Goal: Transaction & Acquisition: Obtain resource

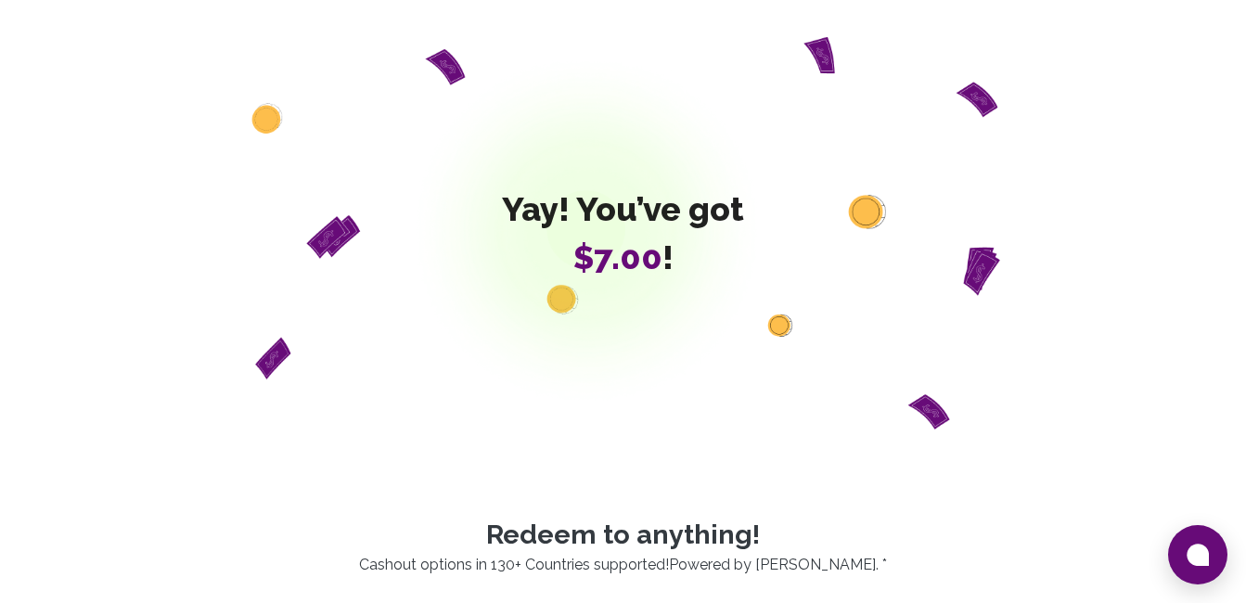
click at [573, 353] on div "Yay! You’ve got $7.00 !" at bounding box center [623, 233] width 1069 height 393
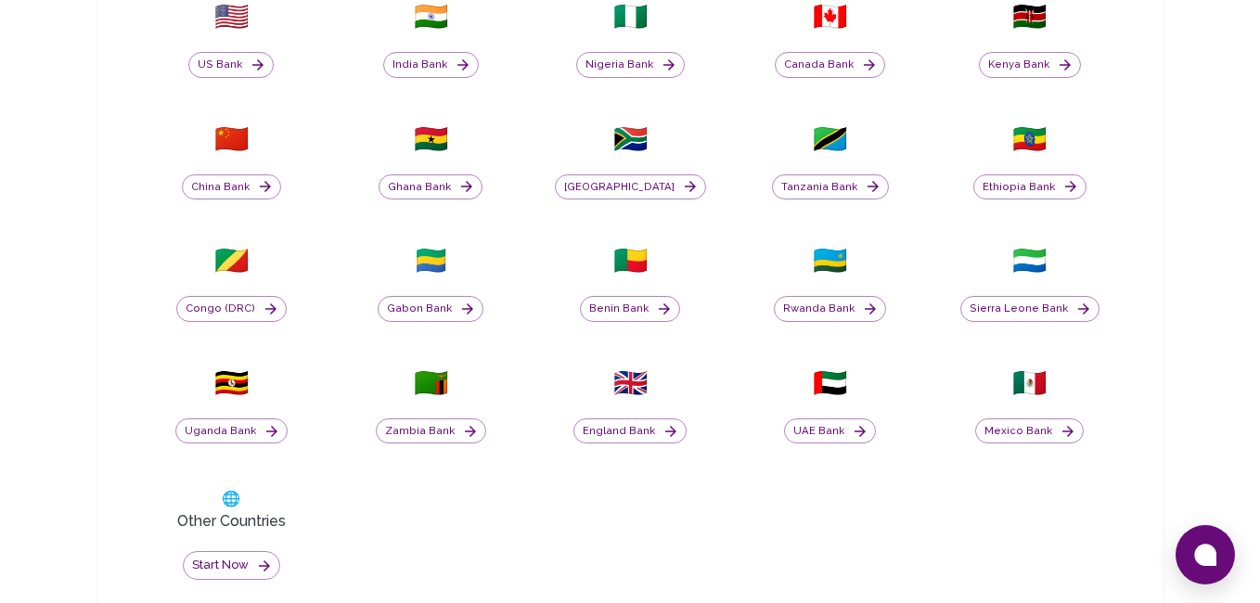
scroll to position [743, 0]
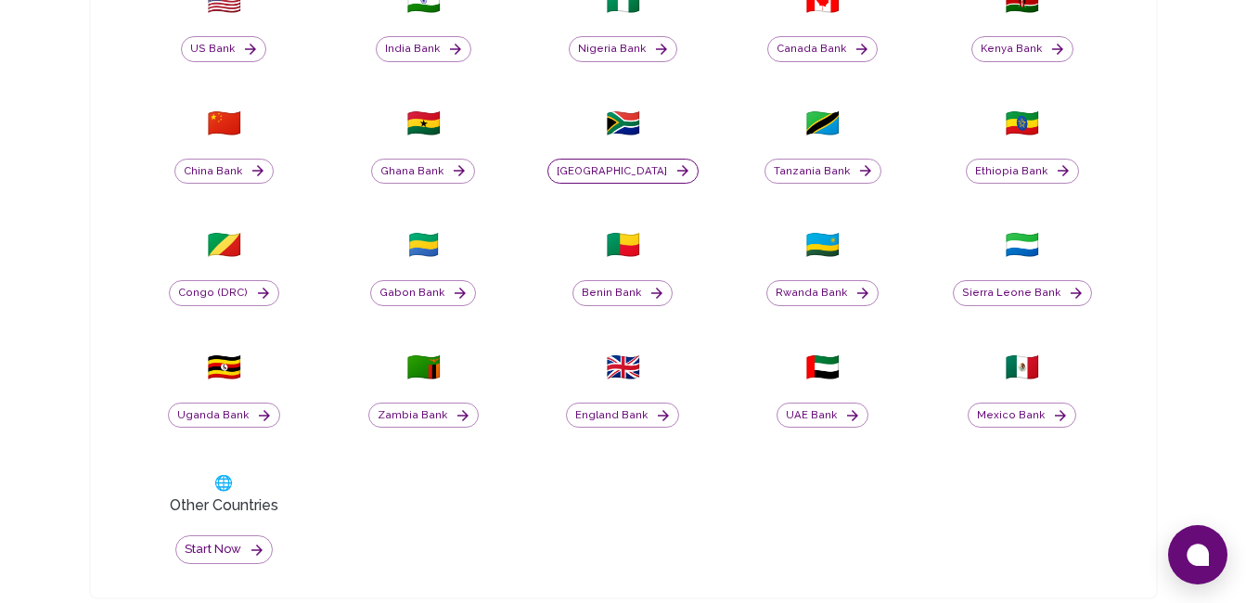
click at [635, 170] on button "[GEOGRAPHIC_DATA]" at bounding box center [623, 172] width 151 height 26
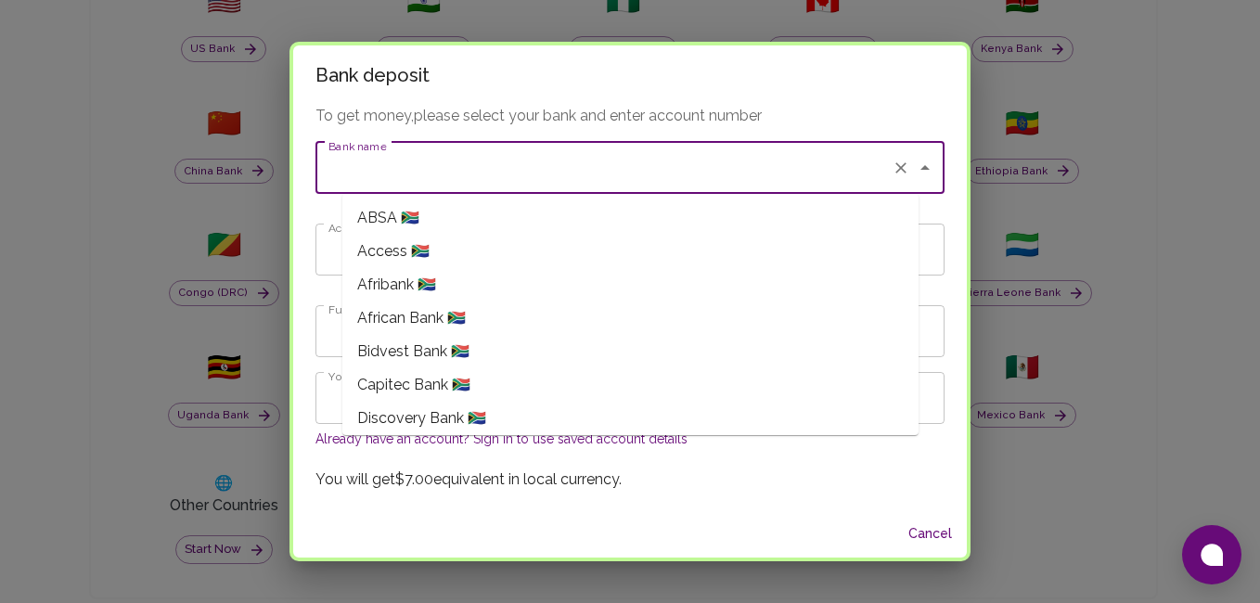
click at [634, 175] on input "Bank name" at bounding box center [604, 167] width 561 height 35
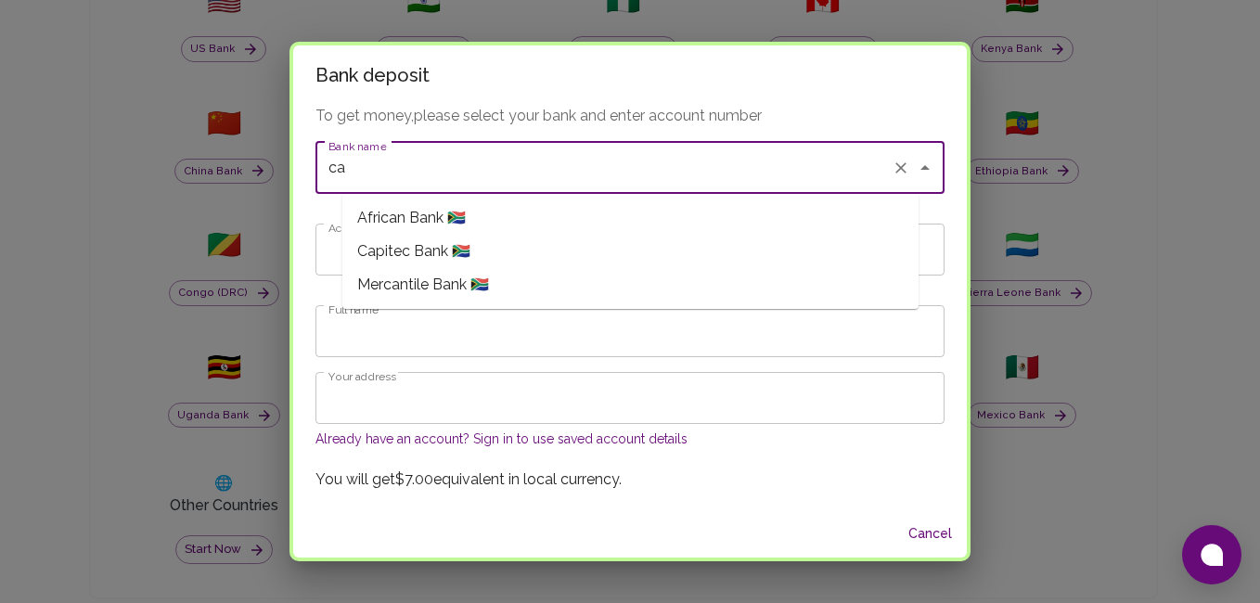
click at [418, 249] on span "Capitec Bank 🇿🇦" at bounding box center [413, 251] width 113 height 22
type input "Capitec Bank"
click at [421, 246] on input "Account Number" at bounding box center [630, 250] width 629 height 52
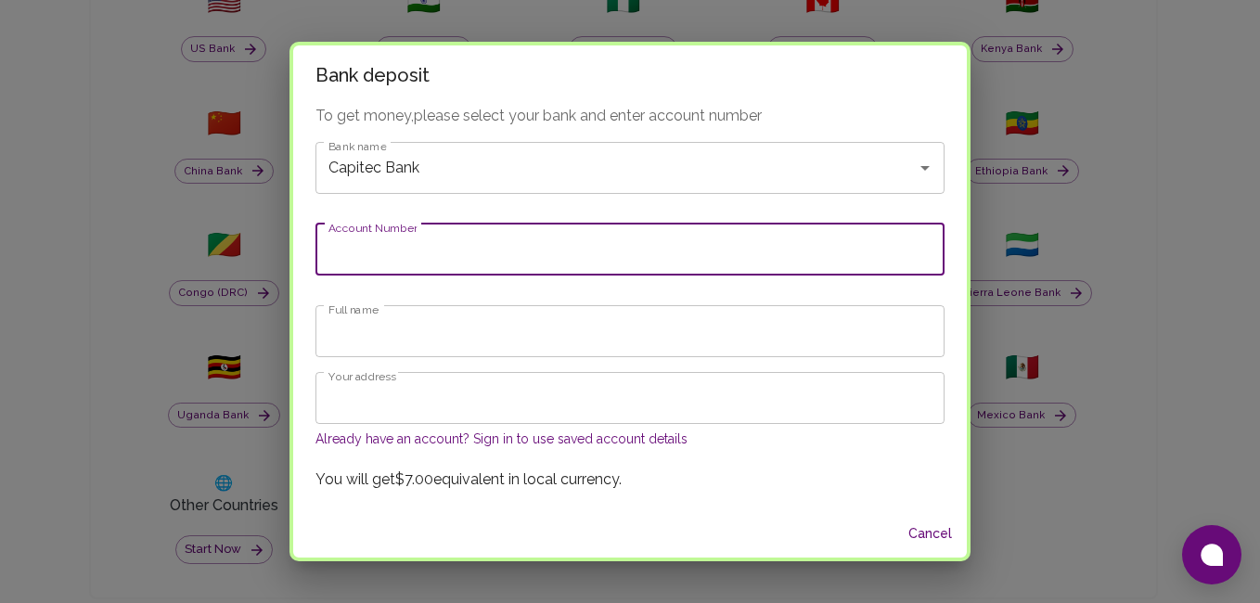
type input "1546487571"
type input "[PERSON_NAME] mashilo [PERSON_NAME]"
type input "kromhoek stand 164 block b"
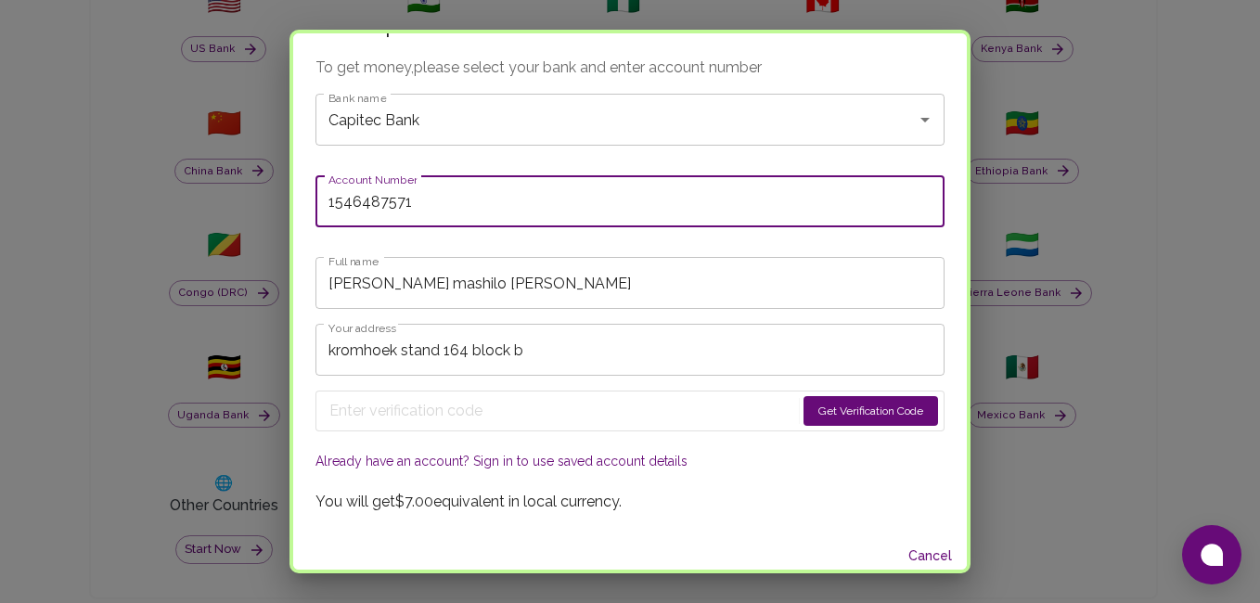
scroll to position [47, 0]
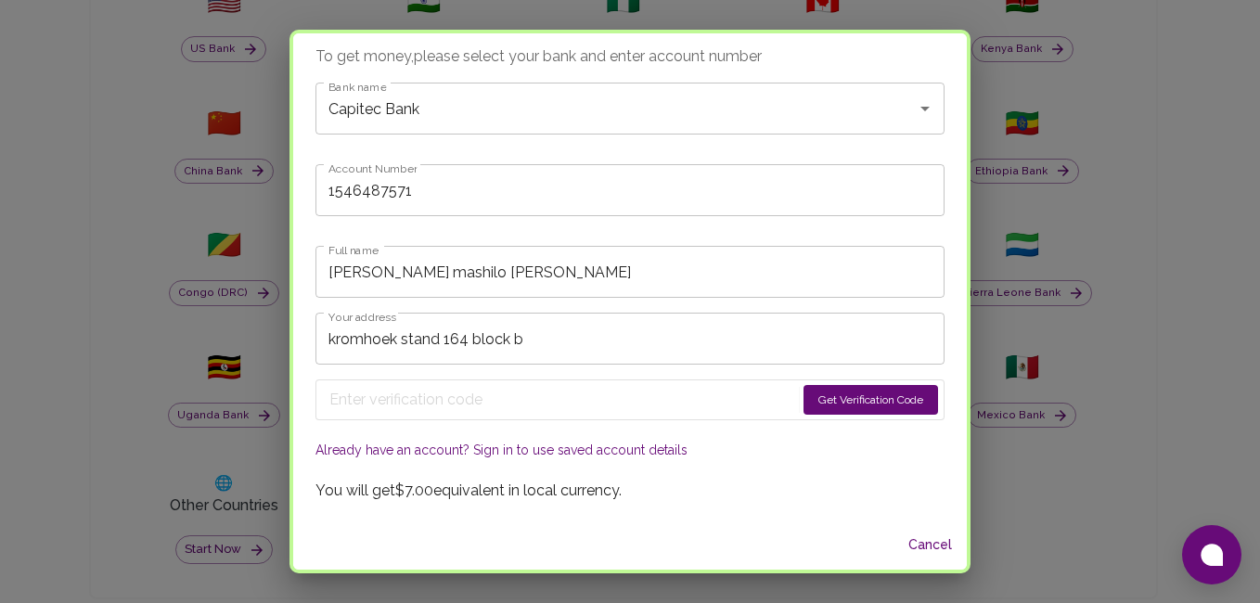
click at [551, 451] on button "Already have an account? Sign in to use saved account details" at bounding box center [502, 450] width 372 height 19
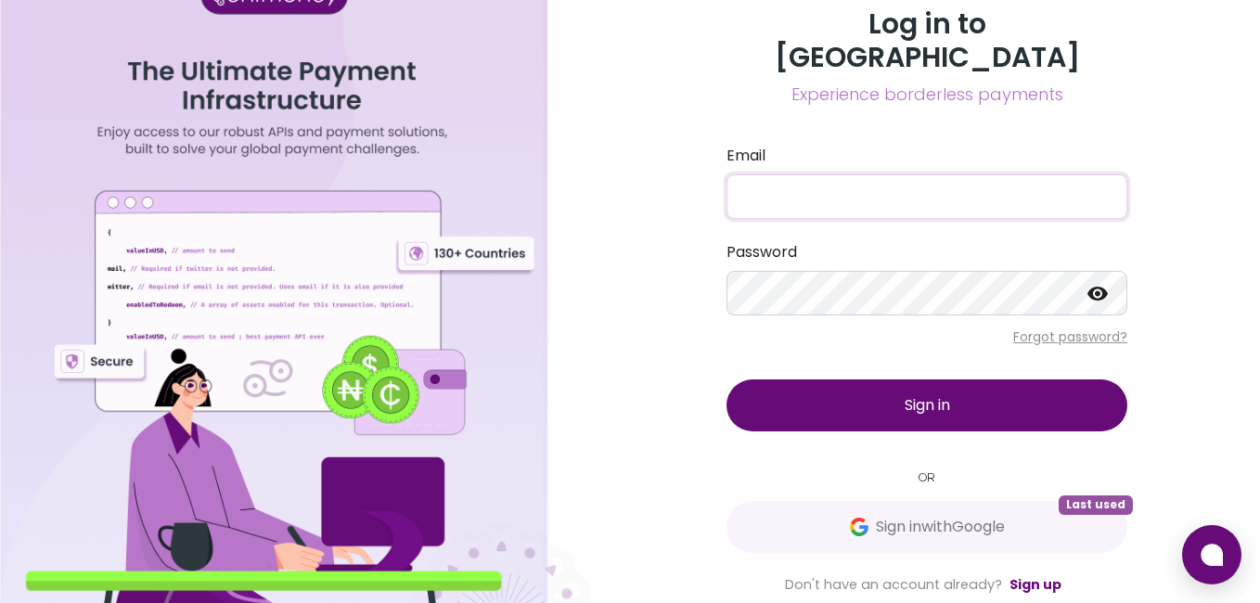
click at [813, 180] on input "Email" at bounding box center [927, 196] width 401 height 45
type input "[EMAIL_ADDRESS][DOMAIN_NAME]"
click at [806, 249] on div "Password" at bounding box center [927, 278] width 401 height 74
click at [774, 385] on button "Sign in" at bounding box center [927, 406] width 401 height 52
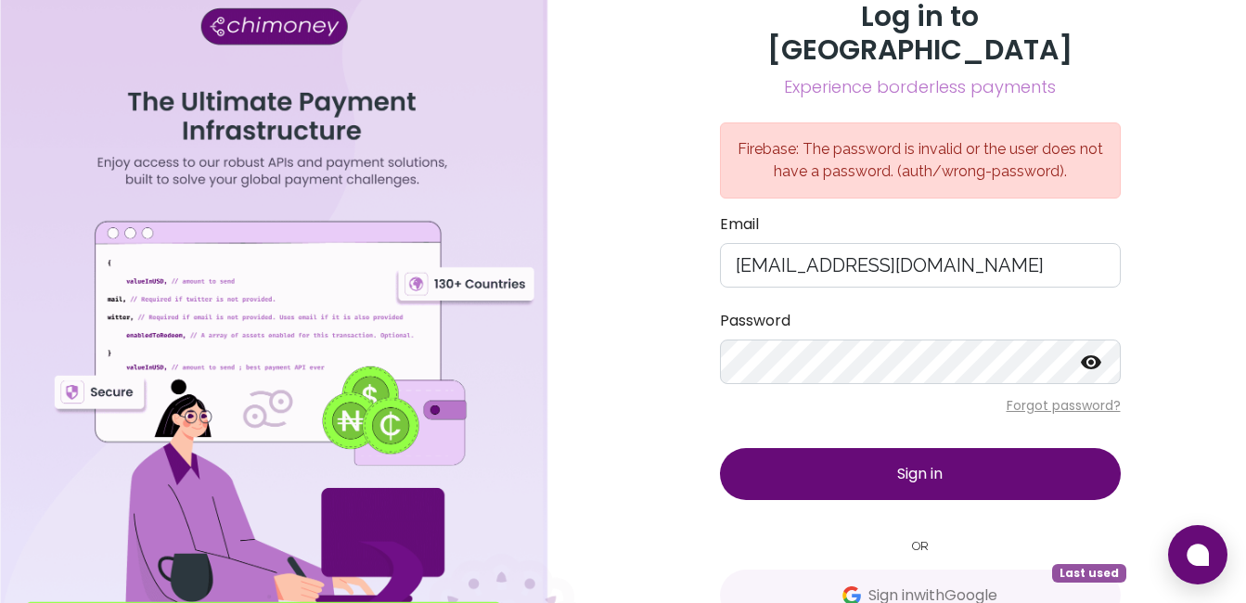
click at [1097, 355] on icon at bounding box center [1091, 362] width 20 height 14
click at [1097, 354] on icon at bounding box center [1091, 363] width 20 height 18
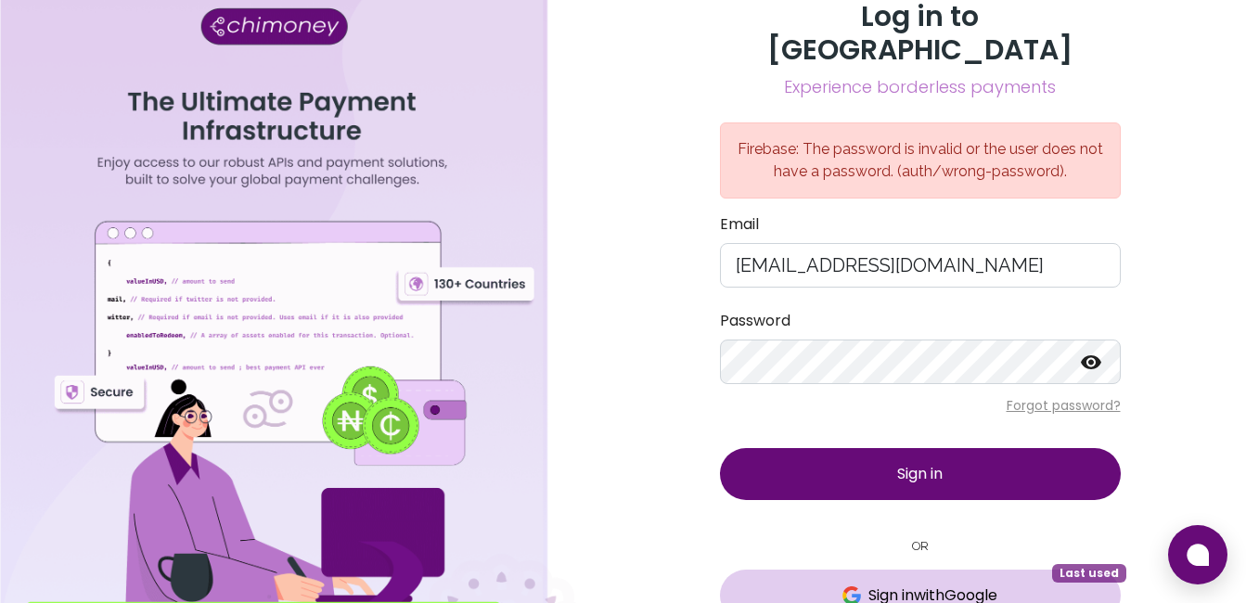
click at [1035, 585] on span "Sign in with Google" at bounding box center [920, 596] width 327 height 22
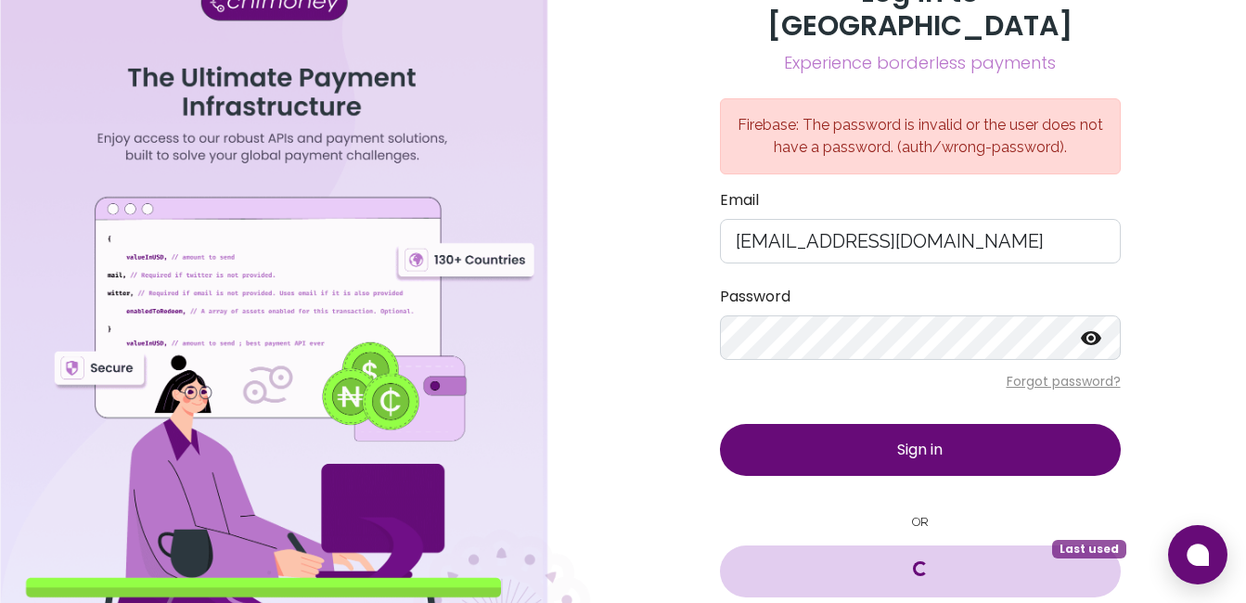
scroll to position [28, 0]
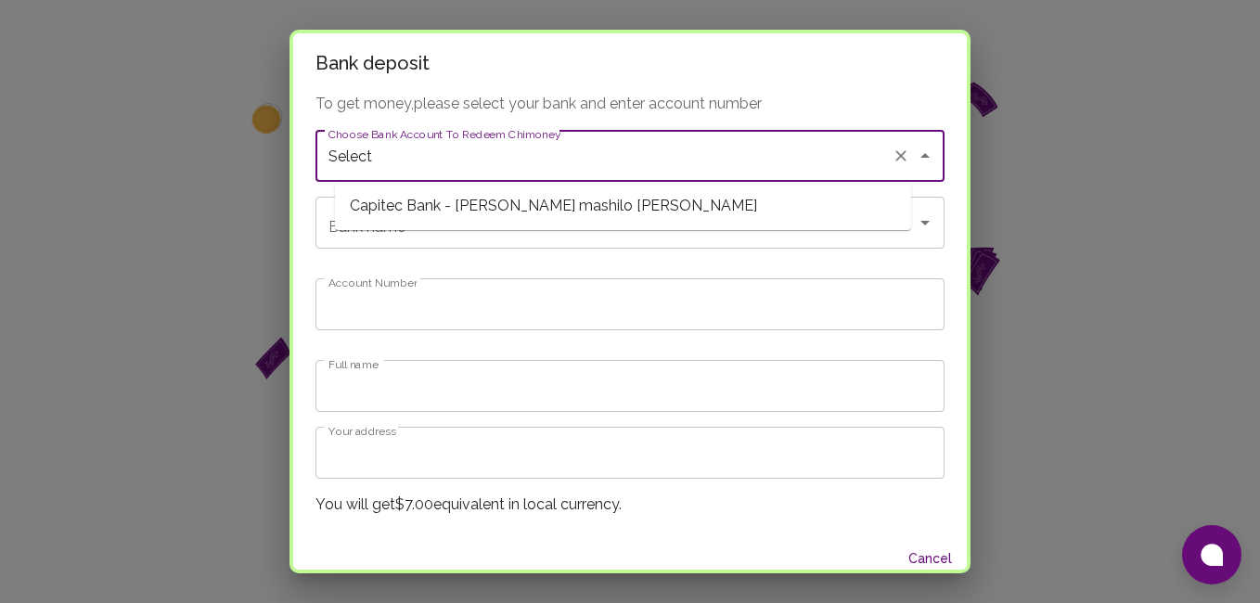
click at [624, 151] on input "Select" at bounding box center [604, 155] width 561 height 35
click at [590, 214] on span "Capitec Bank - [PERSON_NAME] mashilo [PERSON_NAME]" at bounding box center [623, 205] width 576 height 33
type input "Capitec Bank"
type input "1546487571"
type input "[PERSON_NAME] mashilo [PERSON_NAME]"
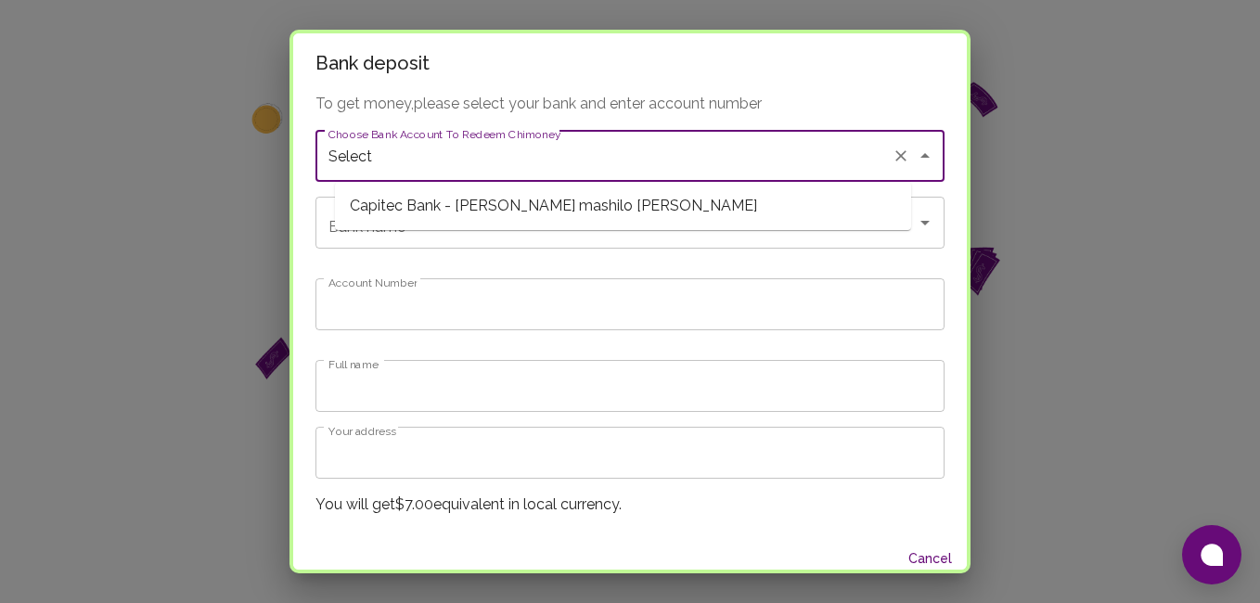
type input "Capitec Bank - [PERSON_NAME] mashilo [PERSON_NAME]"
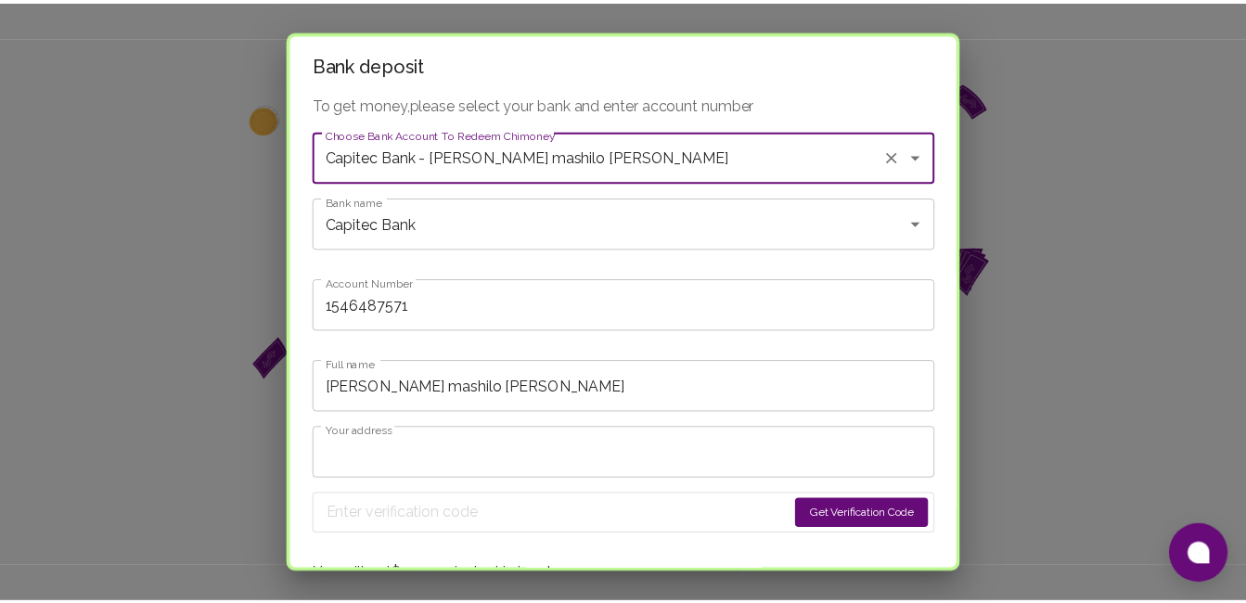
scroll to position [84, 0]
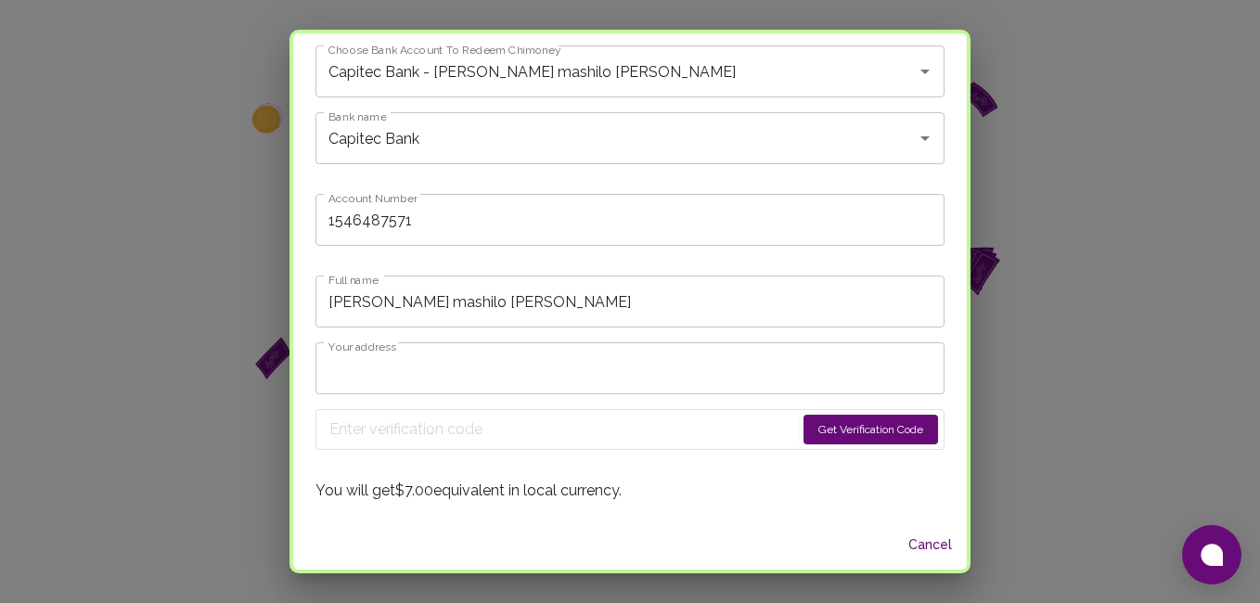
click at [804, 427] on button "Get Verification Code" at bounding box center [871, 430] width 135 height 30
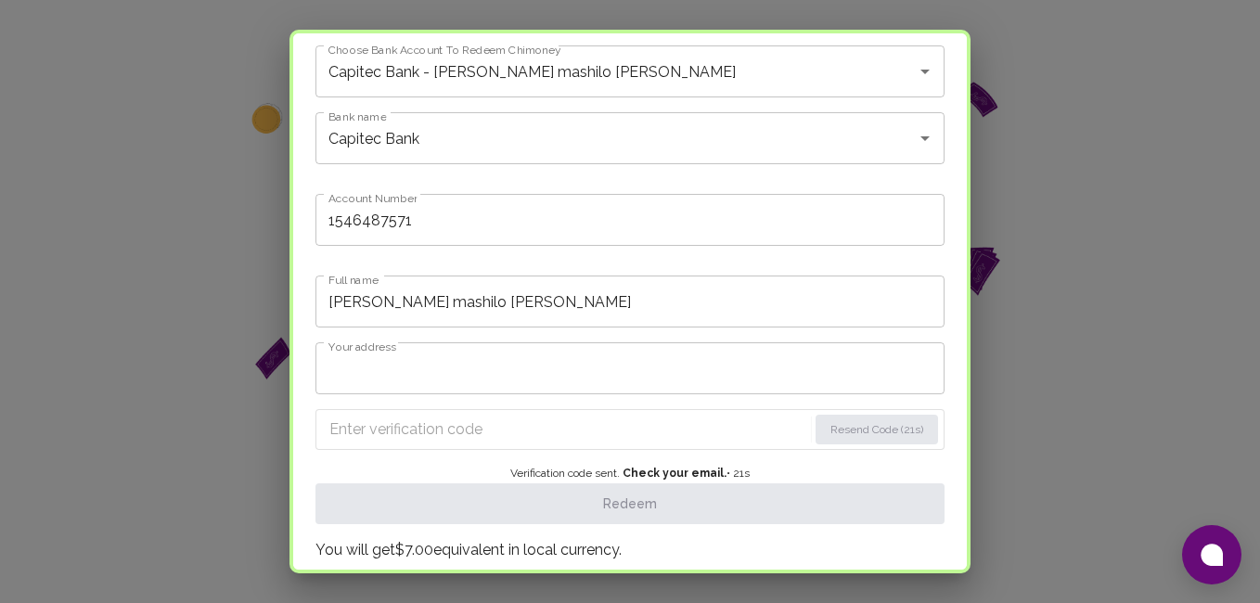
click at [479, 419] on input "Enter verification code" at bounding box center [568, 430] width 478 height 30
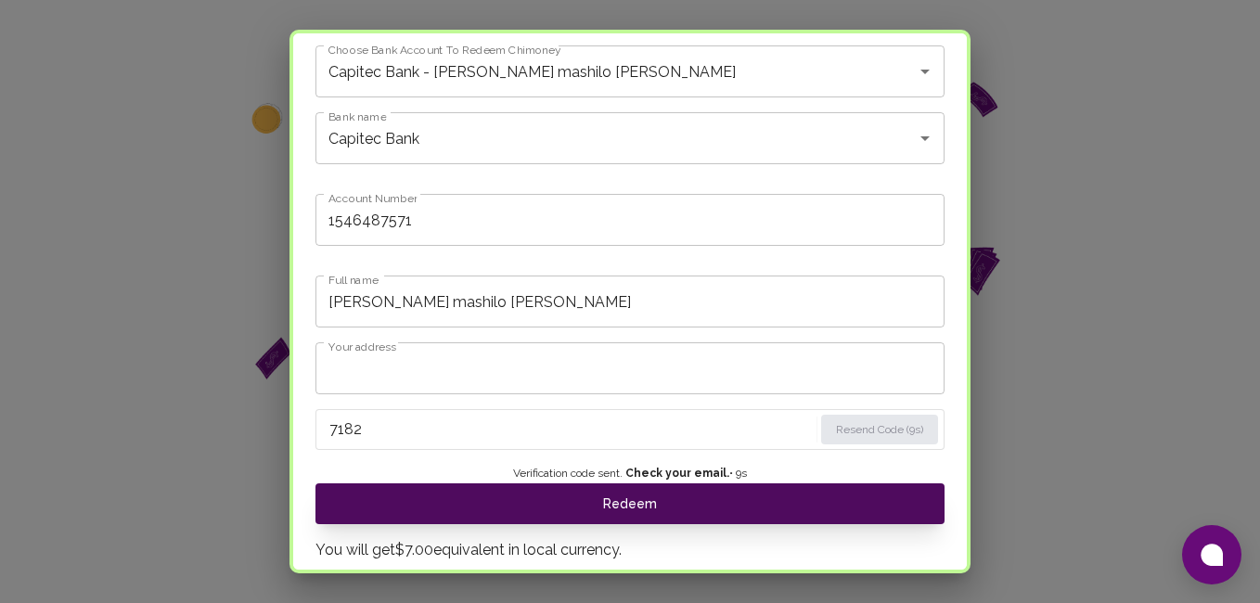
type input "7182"
click at [635, 506] on button "Redeem" at bounding box center [630, 504] width 629 height 41
